Goal: Navigation & Orientation: Find specific page/section

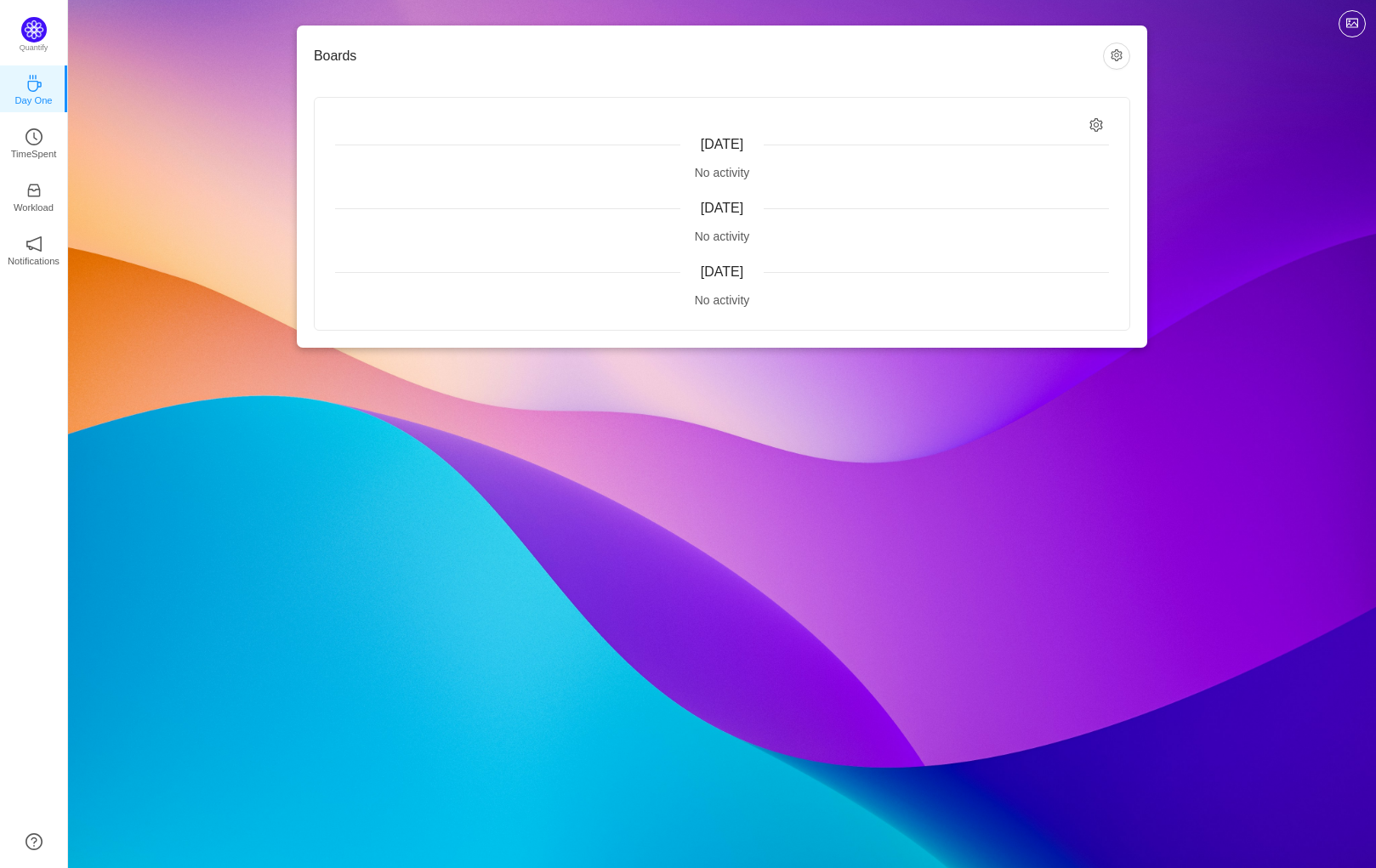
click at [680, 154] on div "[DATE]" at bounding box center [721, 145] width 773 height 21
click at [695, 251] on div "[DATE] No activity [DATE] No activity [DATE] No activity" at bounding box center [721, 214] width 814 height 232
click at [718, 324] on div "[DATE] No activity [DATE] No activity [DATE] No activity" at bounding box center [721, 214] width 814 height 232
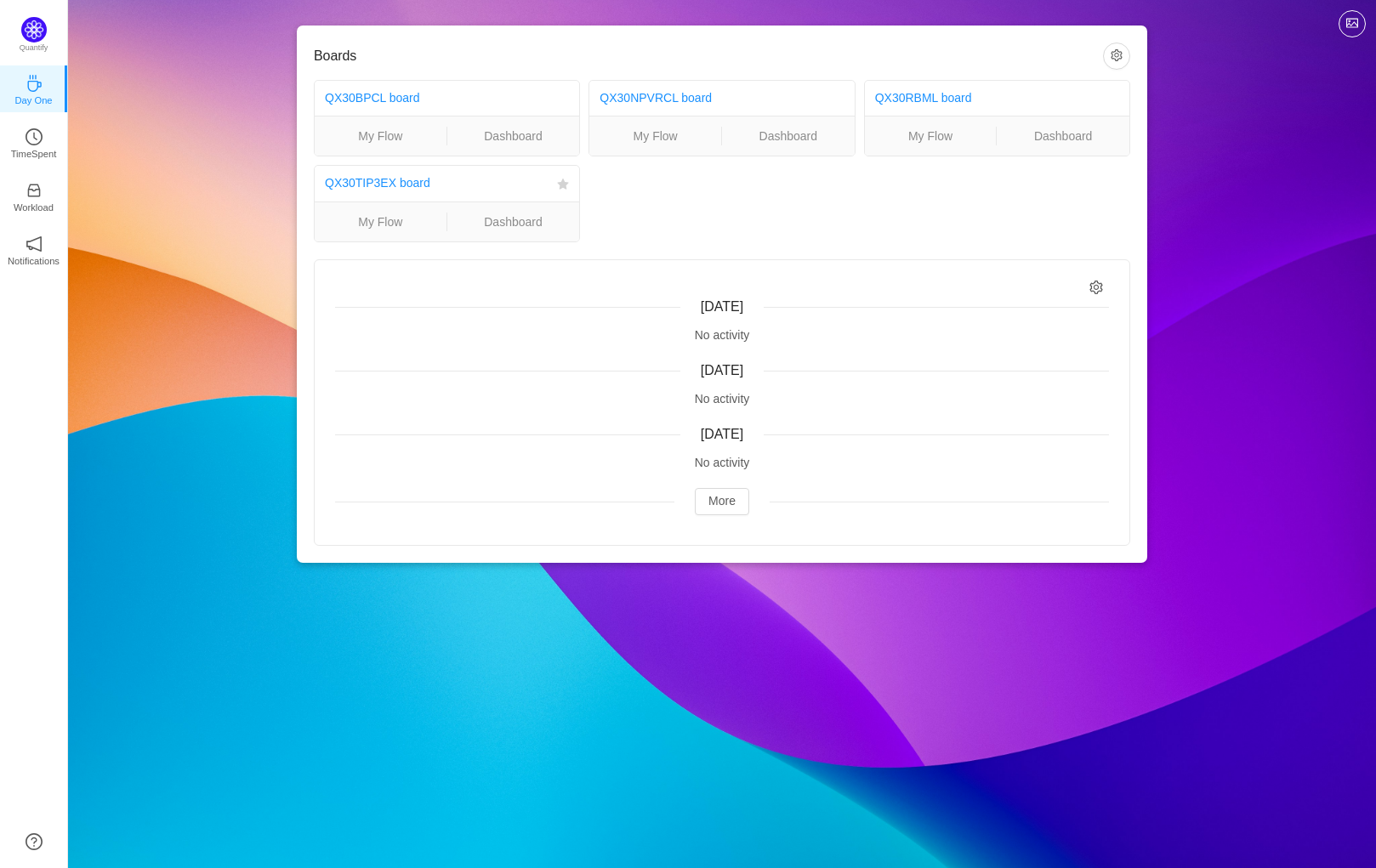
click at [360, 173] on div "QX30TIP3EX board" at bounding box center [438, 183] width 225 height 31
click at [362, 181] on link "QX30TIP3EX board" at bounding box center [378, 183] width 106 height 14
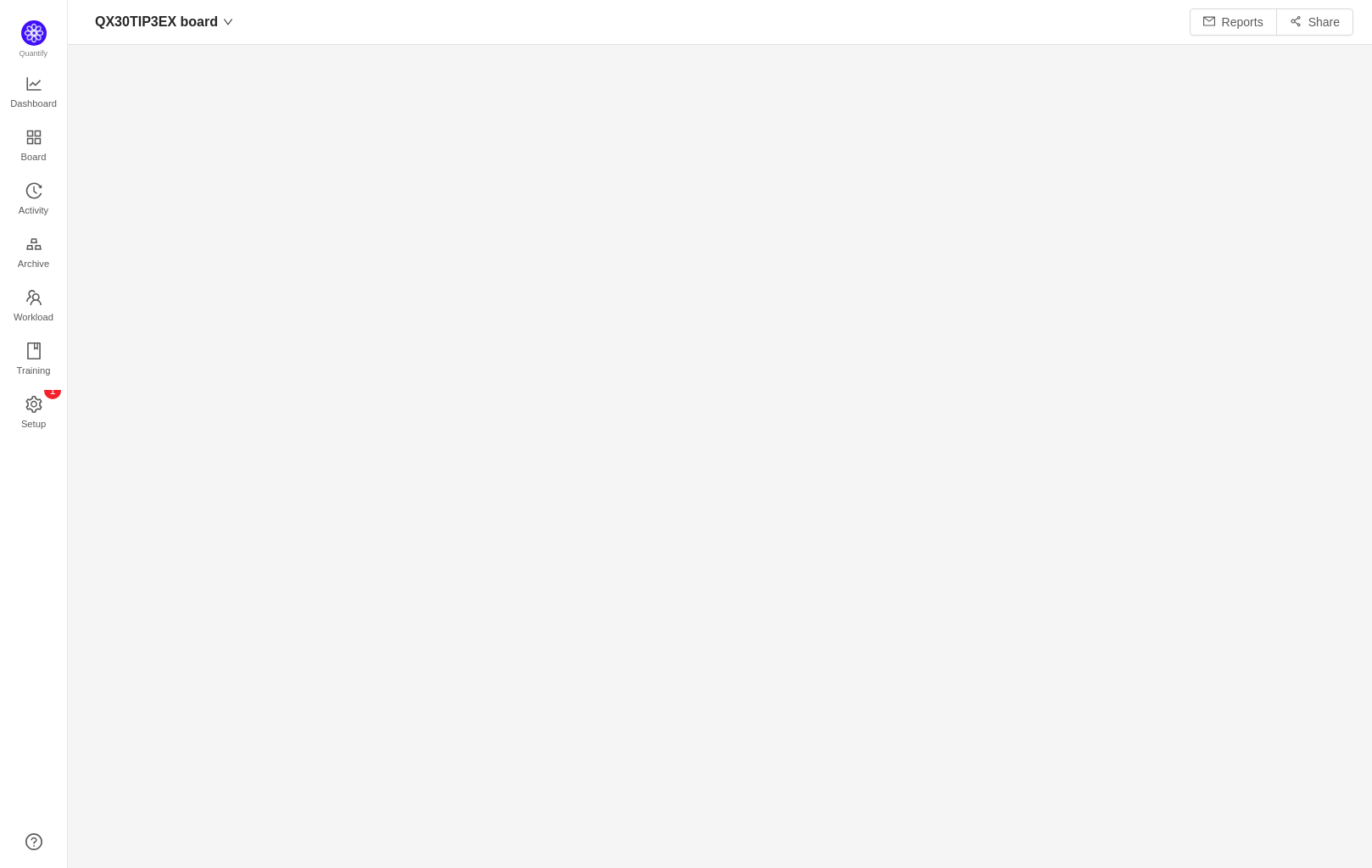
click at [625, 434] on section at bounding box center [719, 423] width 1304 height 737
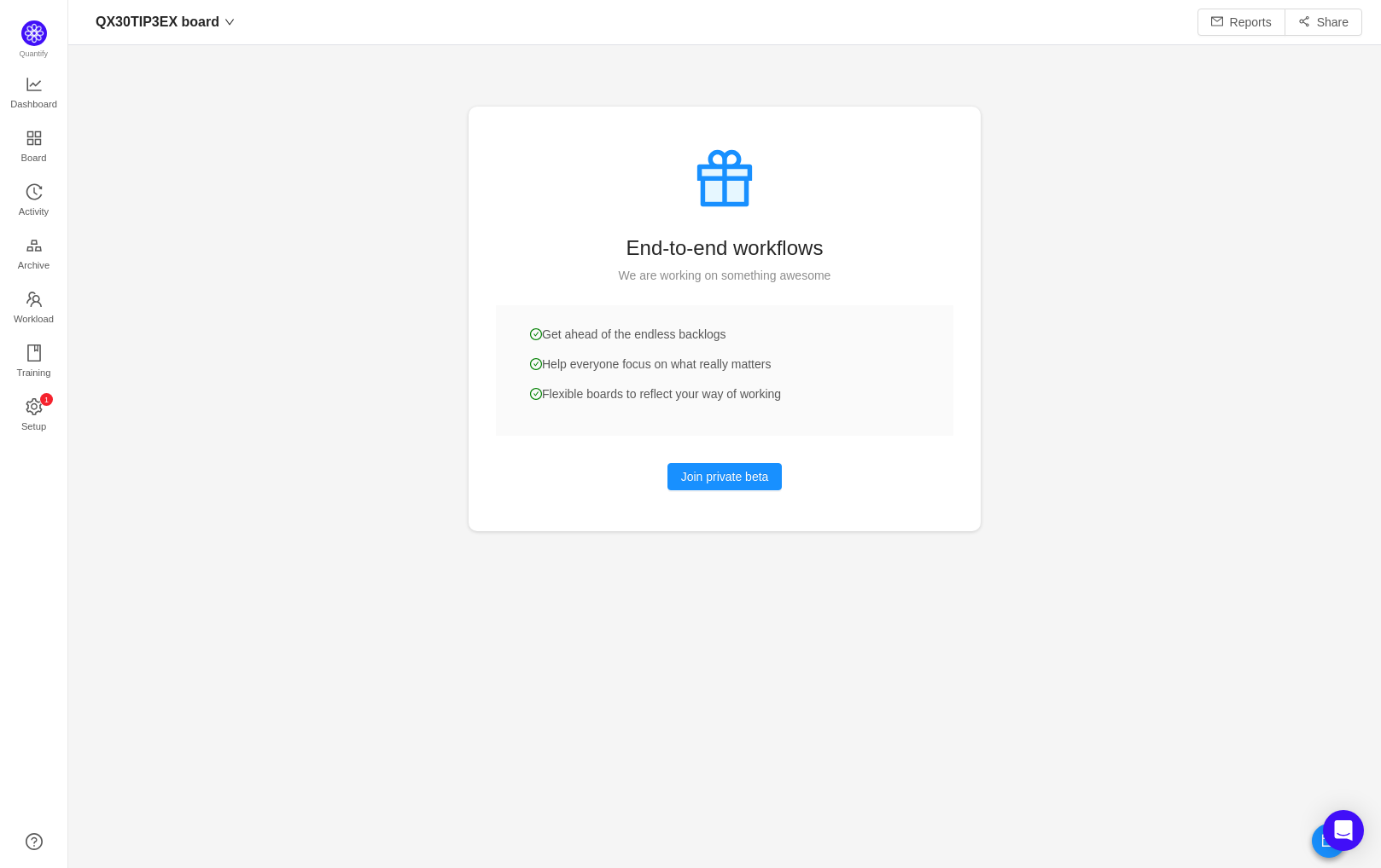
scroll to position [834, 1260]
click at [43, 406] on link "0 1 2 3 4 5 6 7 8 9 0 1 2 3 4 5 6 7 8 9 0 1 2 3 4 5 6 7 8 9 Setup" at bounding box center [34, 416] width 17 height 34
